Goal: Task Accomplishment & Management: Manage account settings

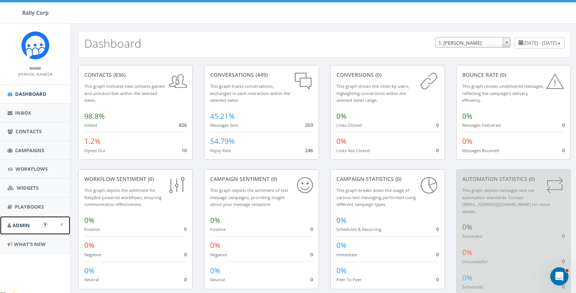
click at [20, 230] on link "Admin" at bounding box center [35, 225] width 70 height 19
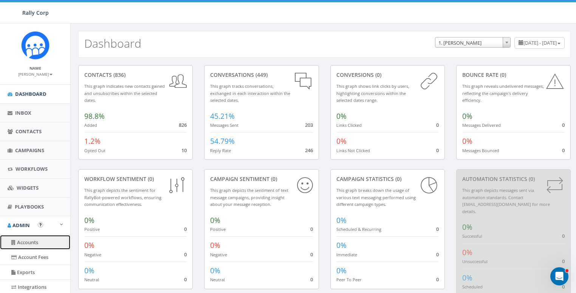
click at [29, 244] on link "Accounts" at bounding box center [35, 242] width 70 height 15
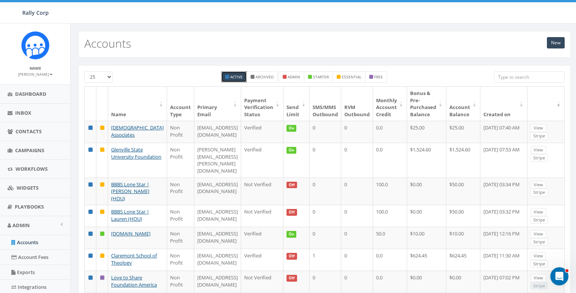
click at [519, 73] on input "search" at bounding box center [529, 76] width 71 height 11
paste input "[EMAIL_ADDRESS][DOMAIN_NAME]"
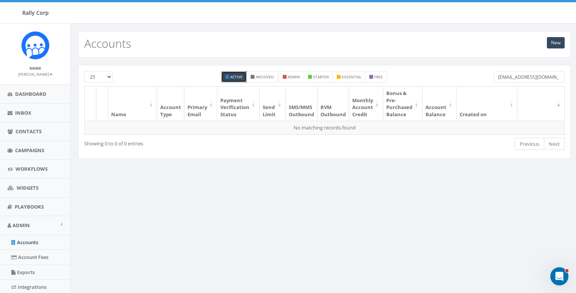
drag, startPoint x: 524, startPoint y: 76, endPoint x: 447, endPoint y: 76, distance: 77.5
click at [447, 76] on div "25 50 100 Active Archived admin starter essential free communications@prolifeda…" at bounding box center [325, 78] width 492 height 15
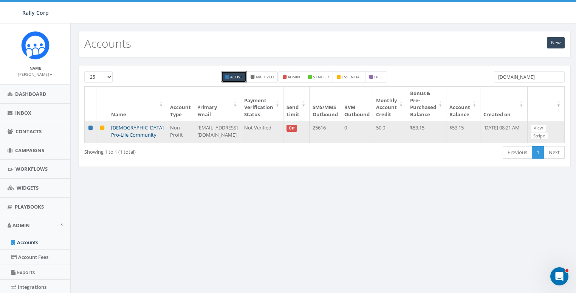
type input "prolifedallas.org"
click at [126, 126] on link "[DEMOGRAPHIC_DATA] Pro-Life Community" at bounding box center [137, 131] width 53 height 14
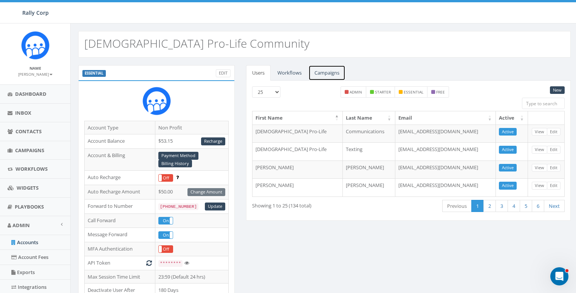
click at [329, 70] on link "Campaigns" at bounding box center [327, 73] width 37 height 16
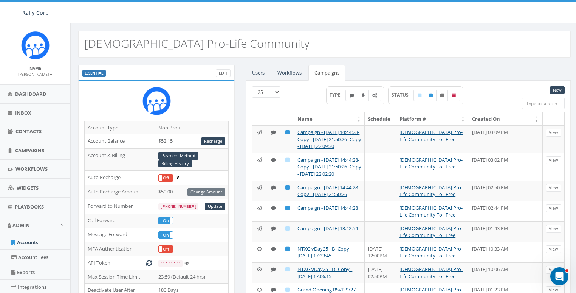
click at [485, 120] on th "Created On" at bounding box center [506, 118] width 74 height 13
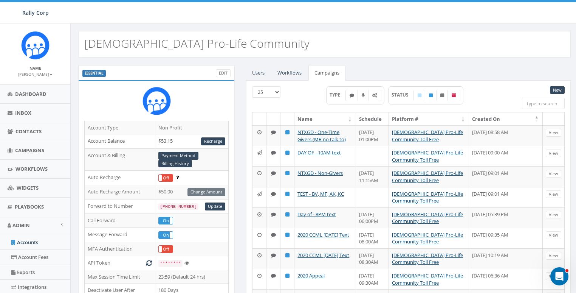
click at [490, 116] on th "Created On" at bounding box center [506, 118] width 74 height 13
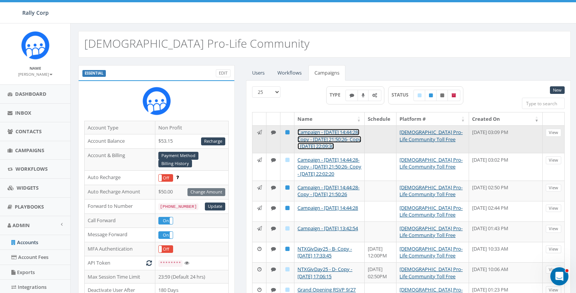
click at [329, 131] on link "Campaign - [DATE] 14:44:28- Copy - [DATE] 21:50:26- Copy - [DATE] 22:09:30" at bounding box center [330, 139] width 64 height 21
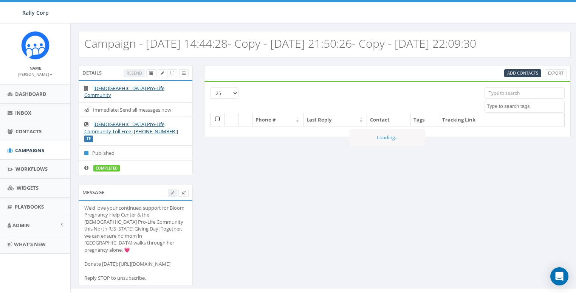
select select
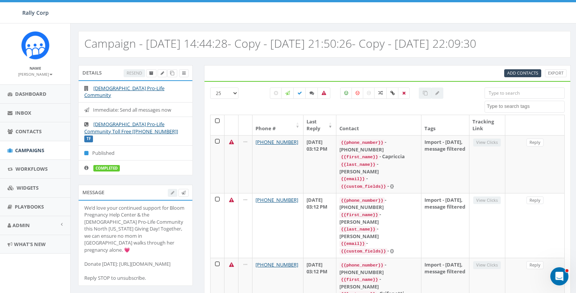
click at [399, 29] on div "Campaign - 09/18/2025, 14:44:28- Copy - 2025-09-18 21:50:26- Copy - 2025-09-18 …" at bounding box center [325, 40] width 508 height 34
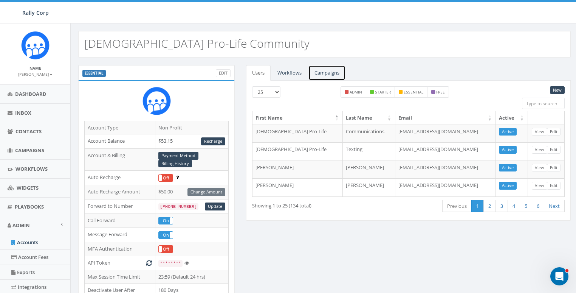
click at [318, 74] on link "Campaigns" at bounding box center [327, 73] width 37 height 16
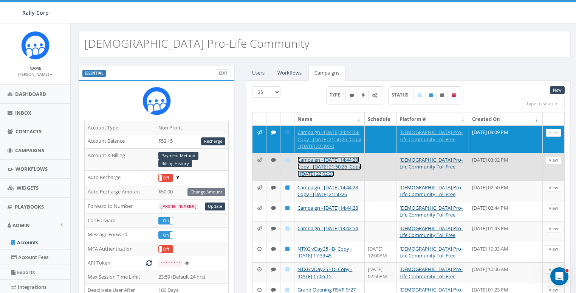
click at [316, 163] on link "Campaign - 09/18/2025, 14:44:28- Copy - 2025-09-18 21:50:26- Copy - 2025-09-18 …" at bounding box center [330, 166] width 64 height 21
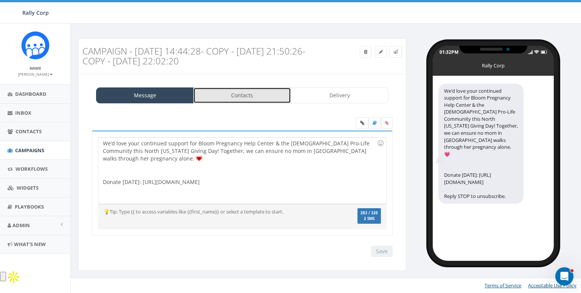
click at [241, 95] on link "Contacts" at bounding box center [242, 95] width 98 height 16
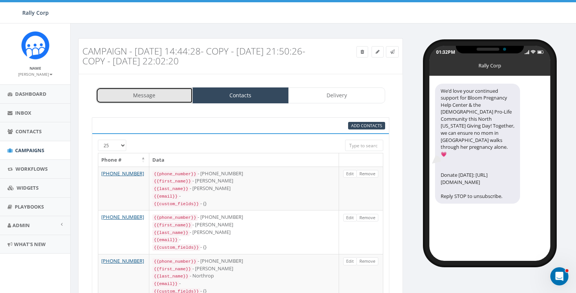
click at [147, 93] on link "Message" at bounding box center [144, 95] width 97 height 16
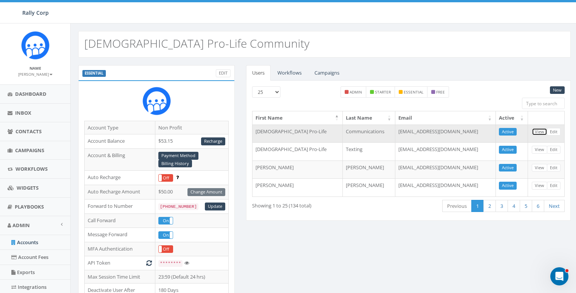
click at [541, 131] on link "View" at bounding box center [540, 132] width 16 height 8
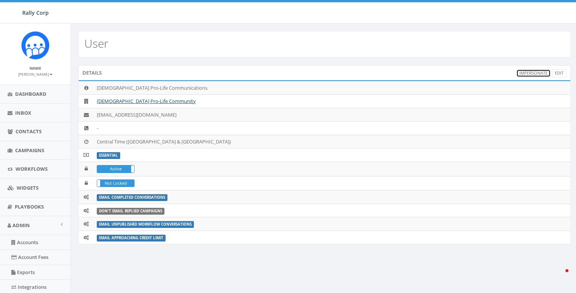
click at [531, 71] on link "Impersonate" at bounding box center [534, 73] width 34 height 8
